Goal: Navigation & Orientation: Find specific page/section

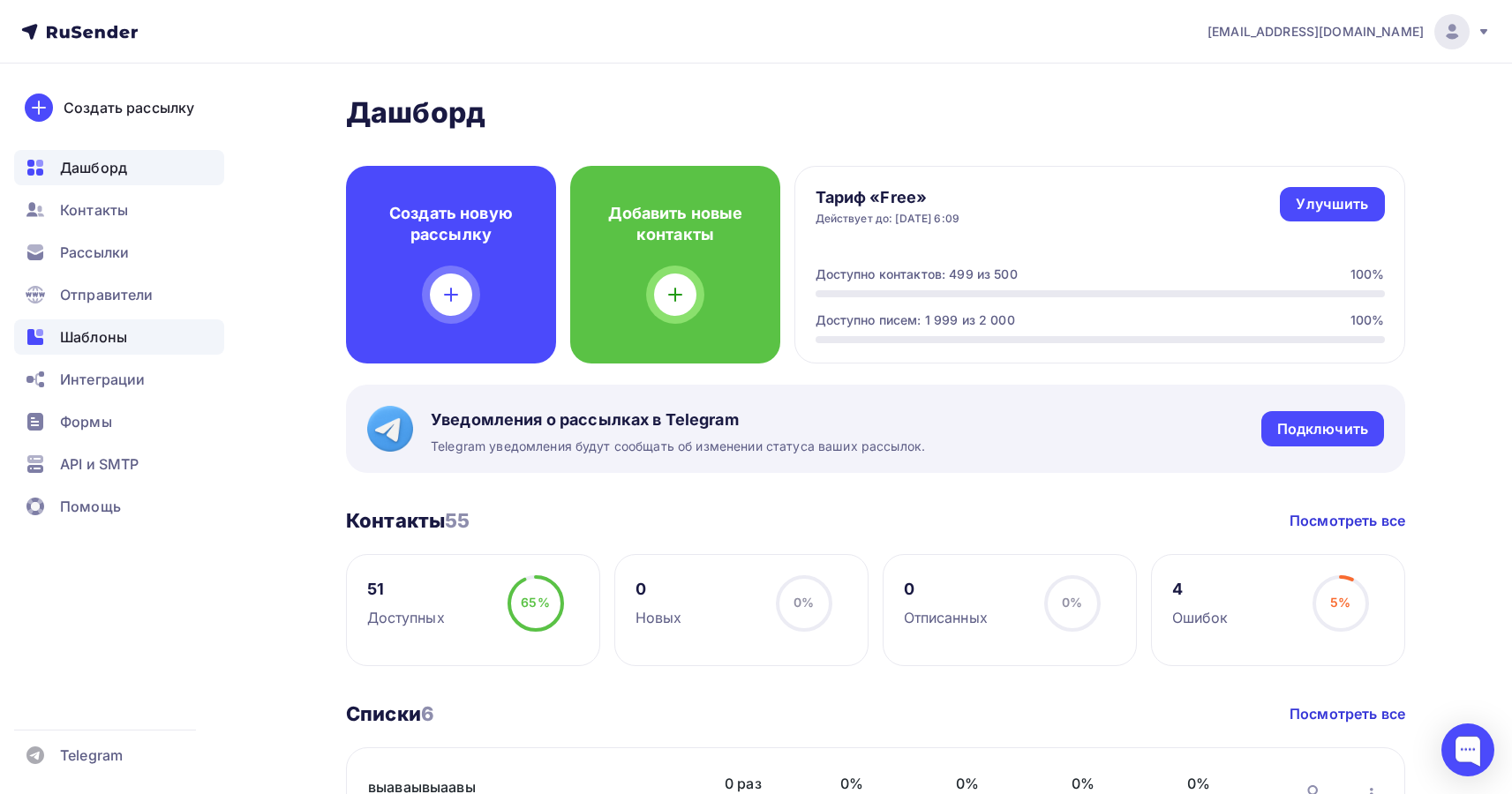
click at [86, 336] on span "Шаблоны" at bounding box center [94, 337] width 67 height 22
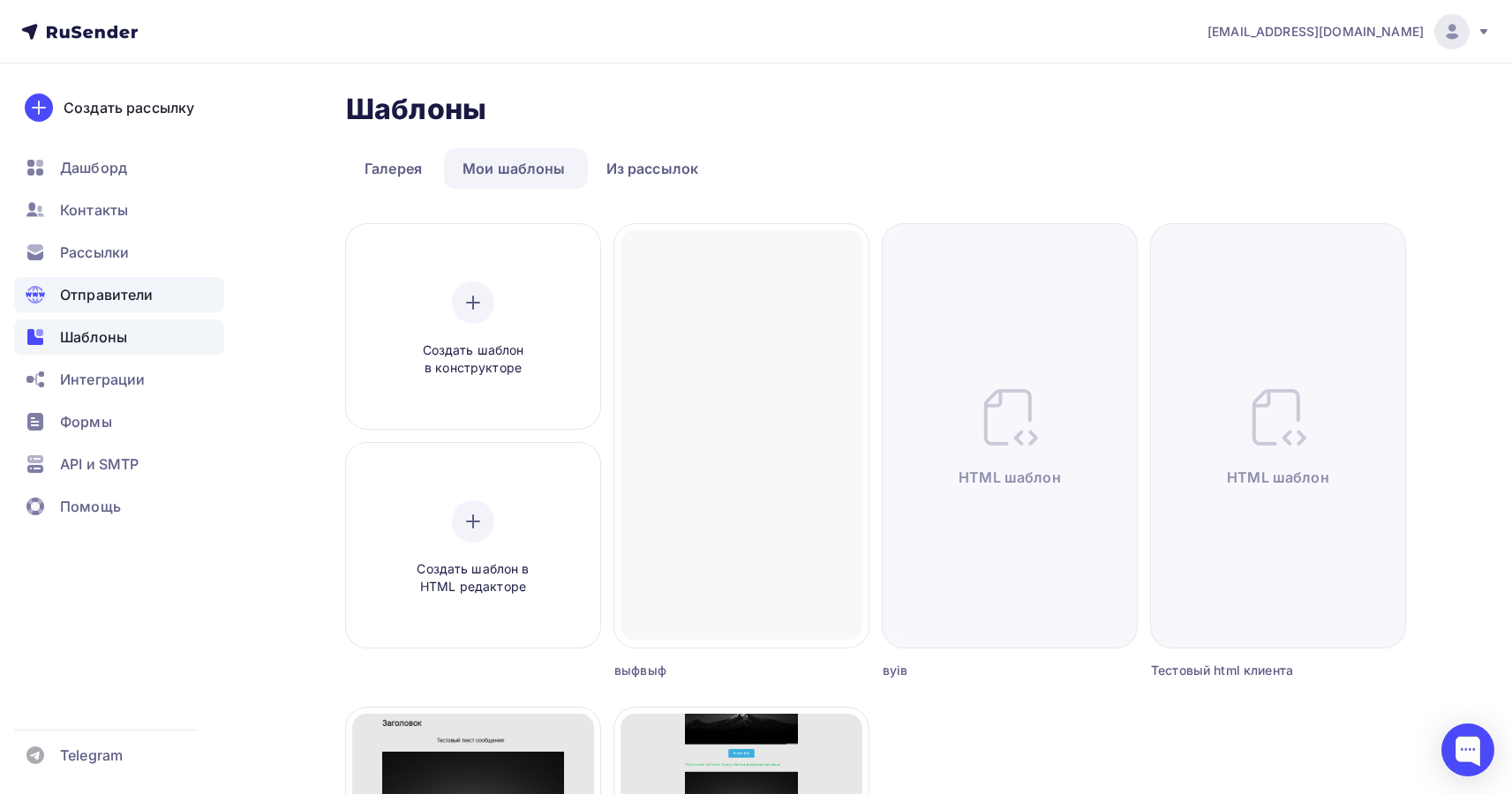
click at [130, 296] on span "Отправители" at bounding box center [106, 295] width 94 height 22
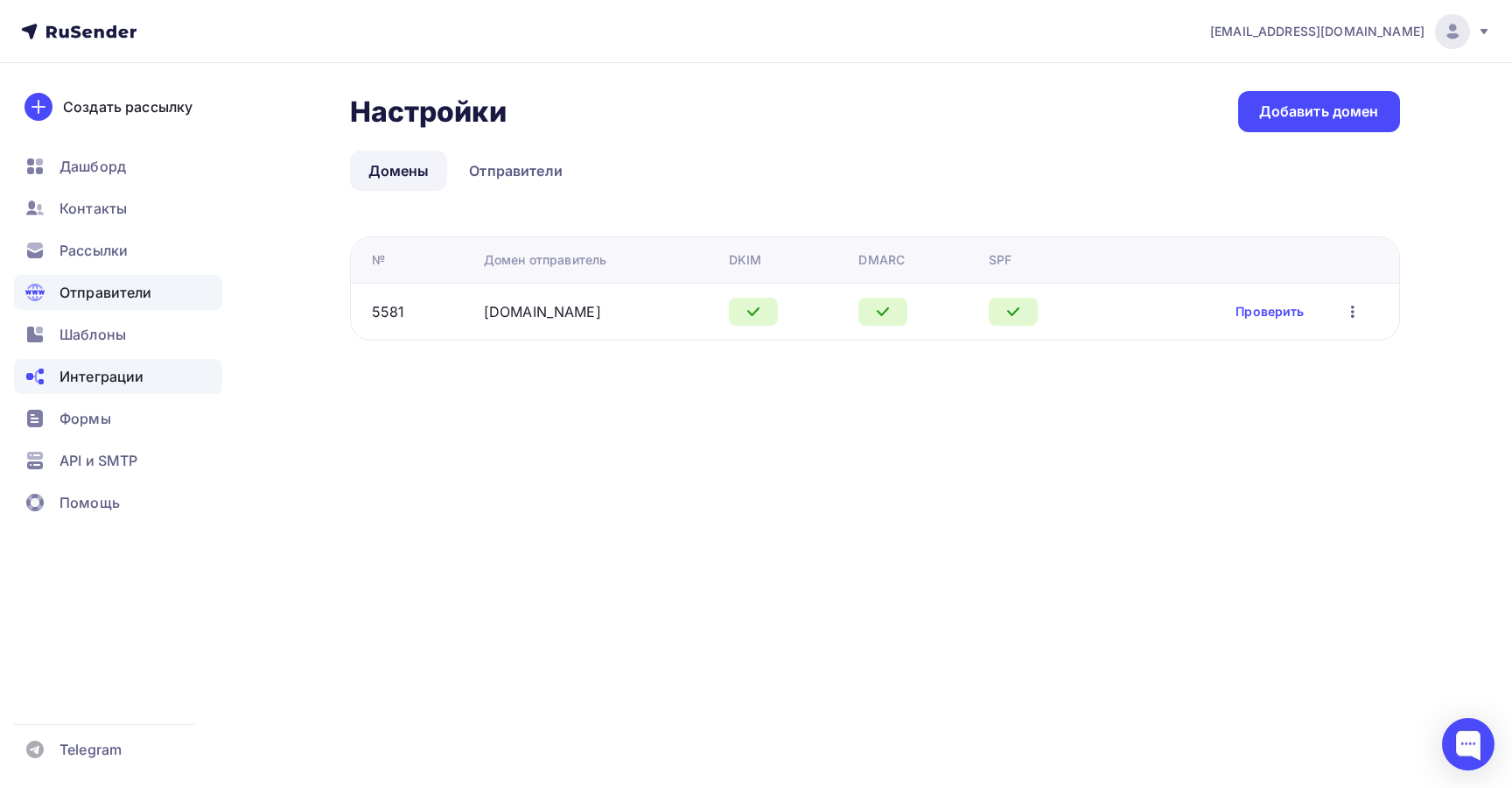
click at [100, 377] on span "Интеграции" at bounding box center [102, 377] width 84 height 21
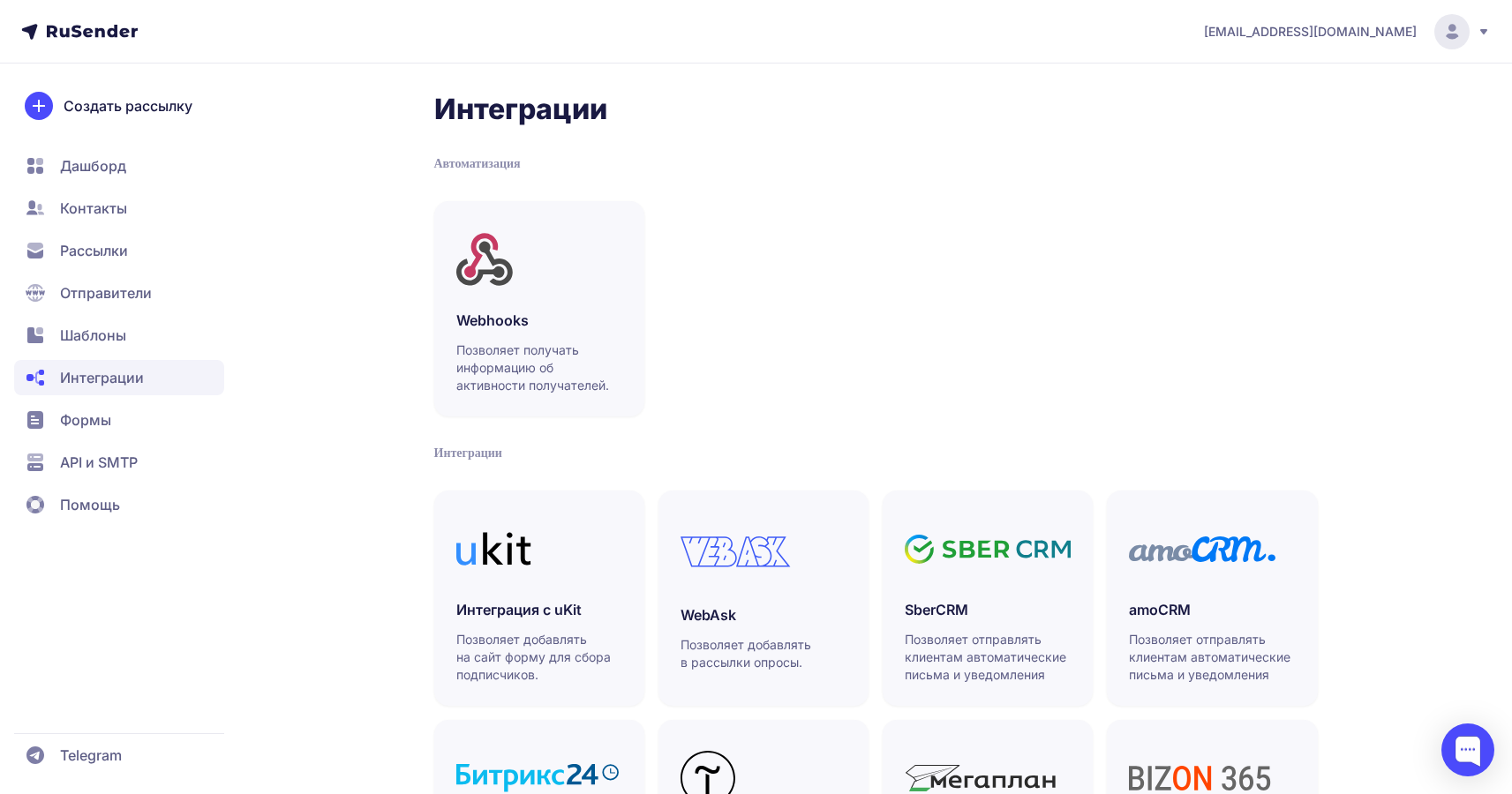
click at [165, 264] on span "Рассылки" at bounding box center [118, 251] width 210 height 35
click at [106, 256] on span "Рассылки" at bounding box center [94, 251] width 68 height 22
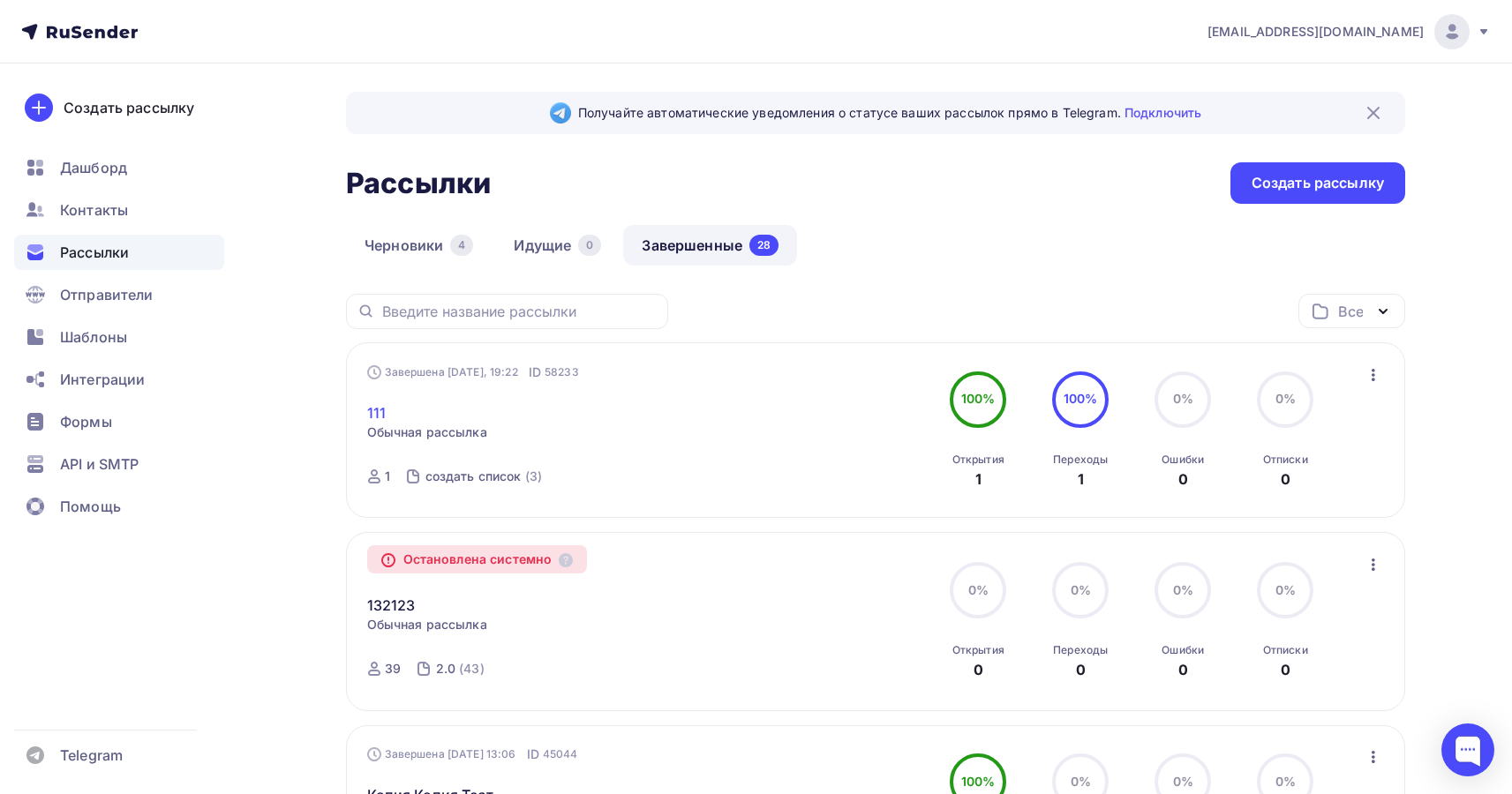
click at [375, 408] on link "111" at bounding box center [376, 413] width 19 height 22
